Goal: Task Accomplishment & Management: Manage account settings

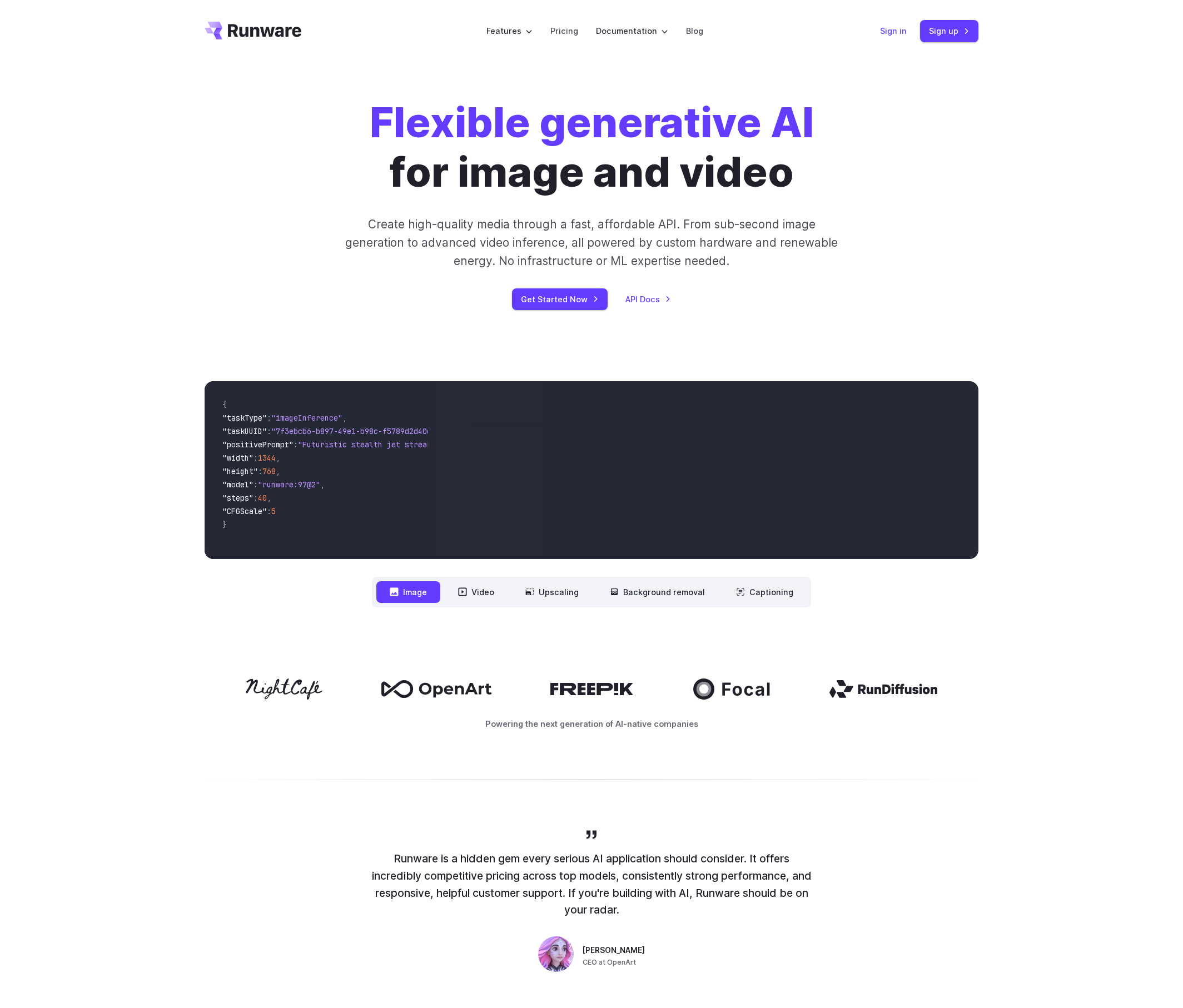
click at [890, 33] on link "Sign in" at bounding box center [893, 30] width 27 height 12
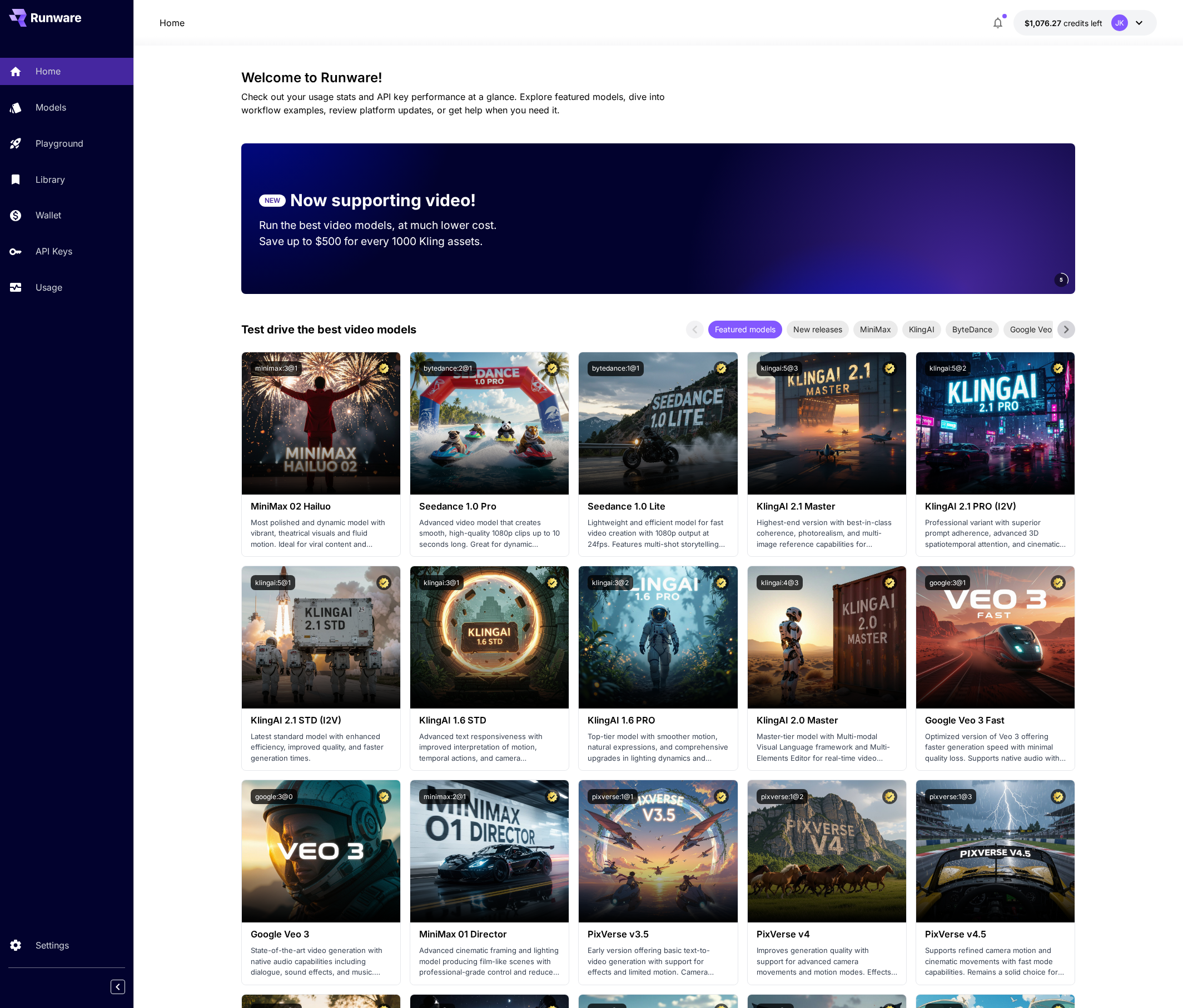
click at [33, 964] on div "Settings" at bounding box center [66, 964] width 134 height 66
click at [38, 955] on link "Settings" at bounding box center [66, 945] width 134 height 27
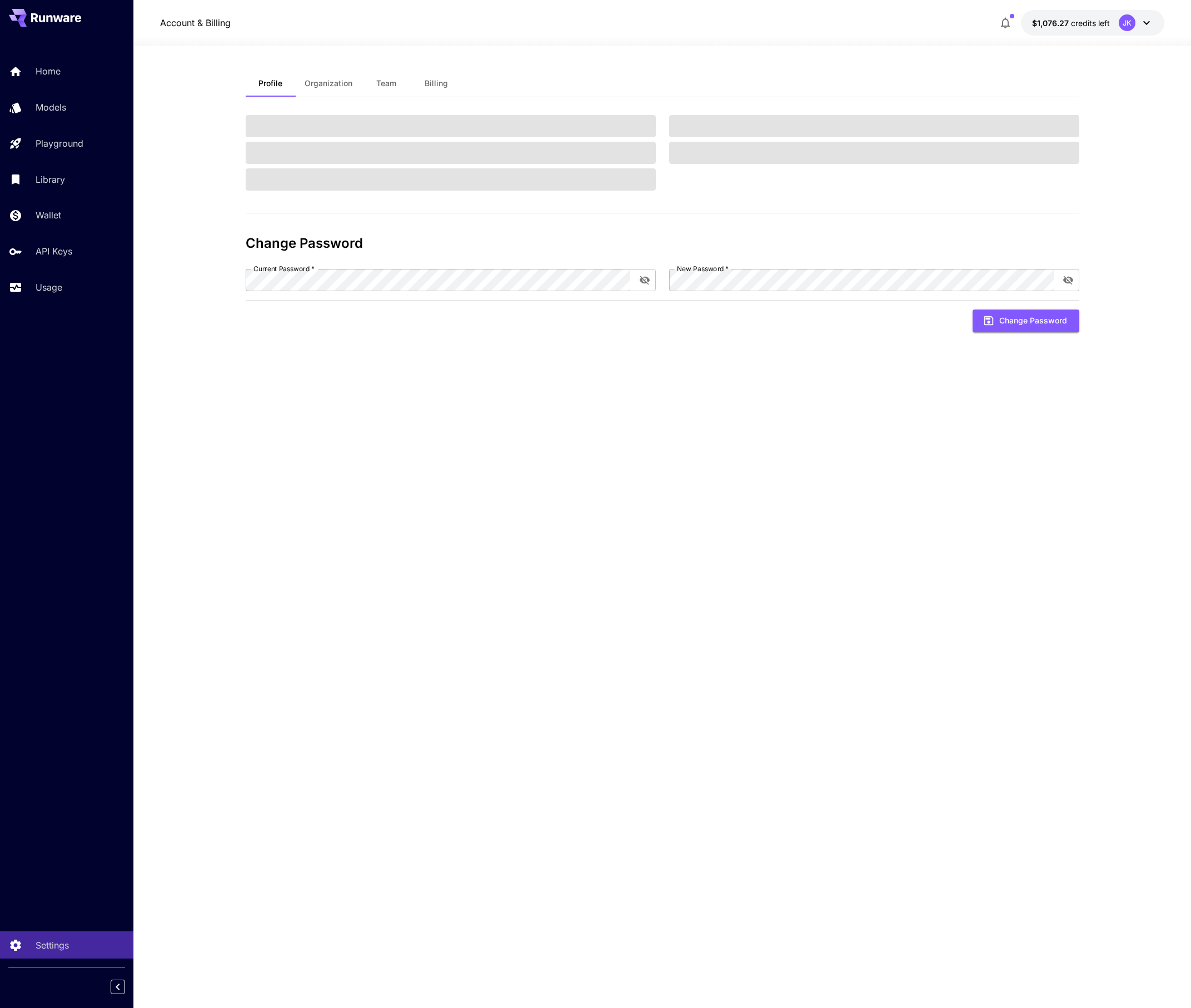
click at [396, 82] on button "Team" at bounding box center [386, 83] width 50 height 27
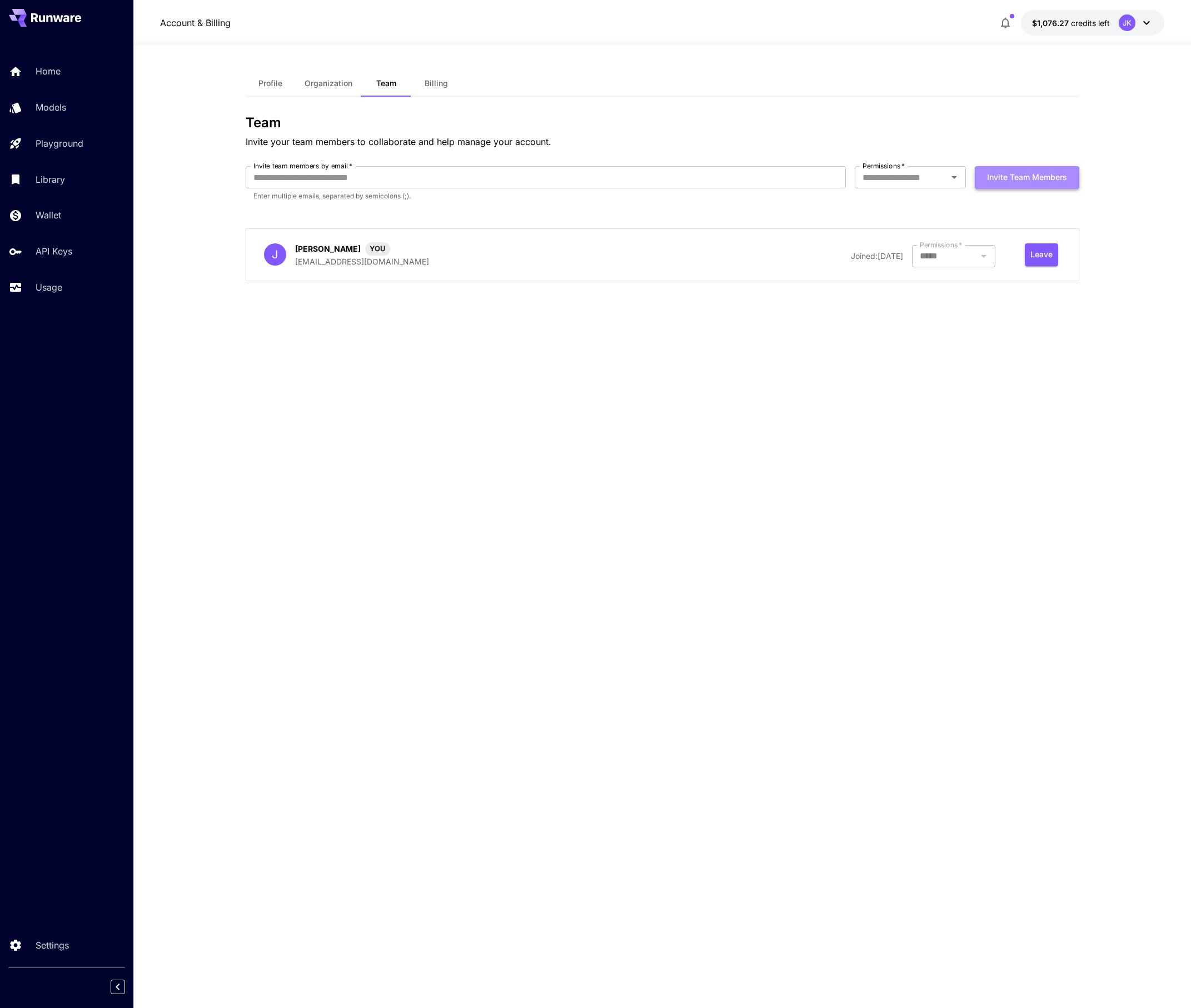
click at [1019, 178] on button "Invite team members" at bounding box center [1027, 177] width 105 height 22
type input "**********"
click at [1002, 183] on button "Invite team members" at bounding box center [1027, 177] width 105 height 22
click at [889, 183] on input "Permissions   *" at bounding box center [901, 177] width 86 height 16
click at [931, 244] on li "Admin" at bounding box center [910, 243] width 111 height 20
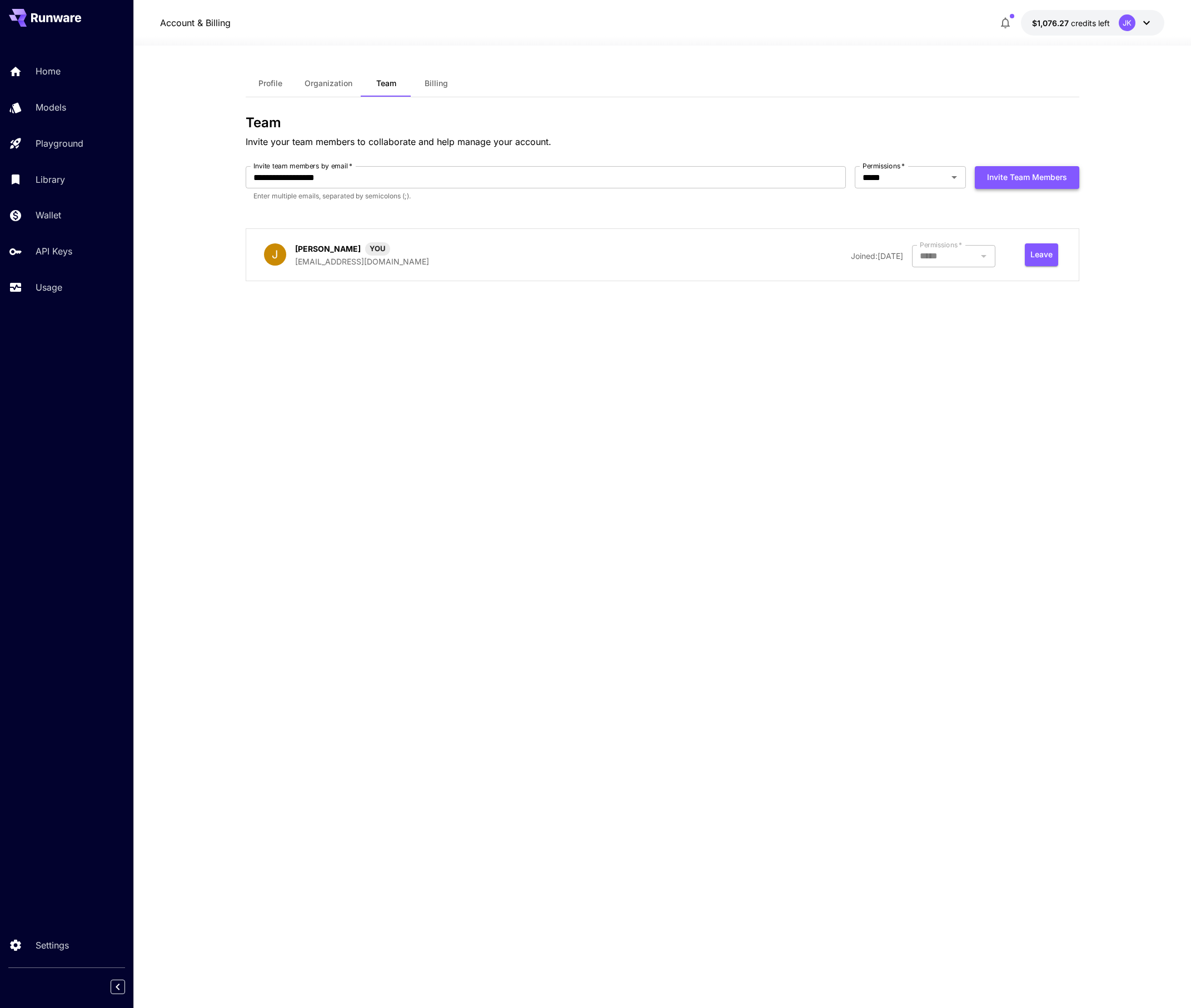
click at [1037, 178] on button "Invite team members" at bounding box center [1027, 177] width 105 height 22
